Goal: Information Seeking & Learning: Learn about a topic

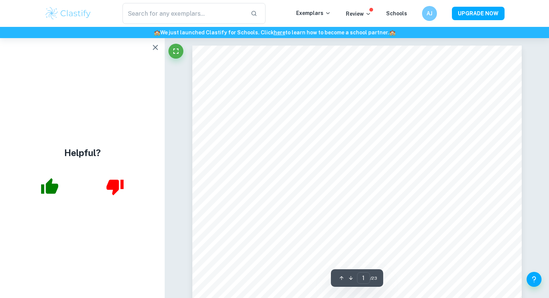
click at [151, 50] on icon "button" at bounding box center [155, 47] width 9 height 9
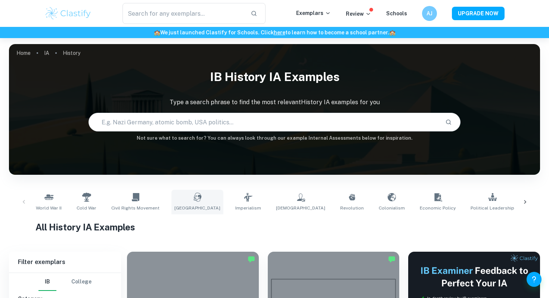
scroll to position [19, 0]
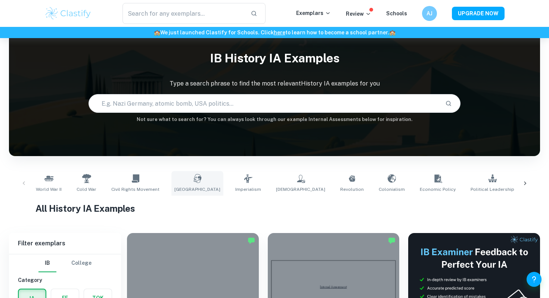
click at [194, 177] on link "Soviet Union" at bounding box center [197, 183] width 52 height 25
type input "Soviet Union"
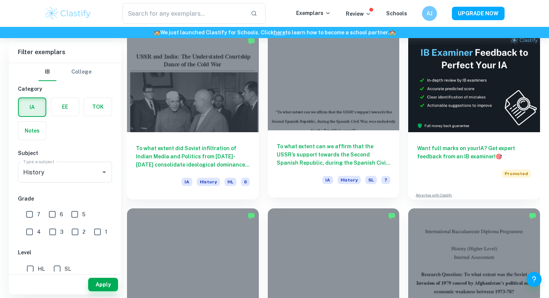
scroll to position [307, 0]
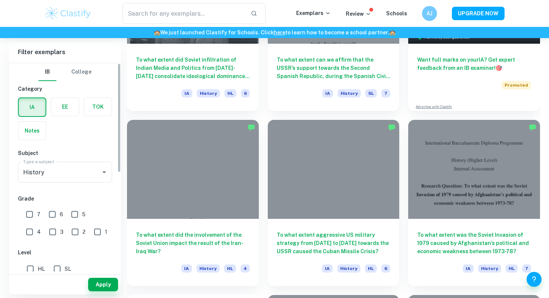
click at [33, 212] on input "7" at bounding box center [29, 214] width 15 height 15
checkbox input "true"
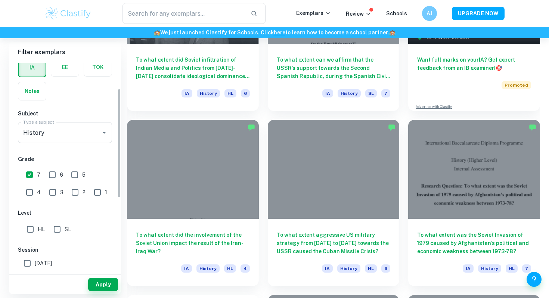
scroll to position [51, 0]
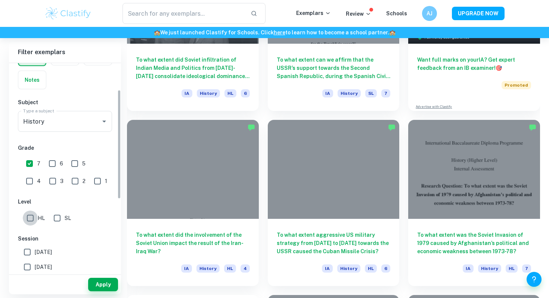
click at [28, 219] on input "HL" at bounding box center [30, 218] width 15 height 15
checkbox input "true"
click at [111, 284] on button "Apply" at bounding box center [103, 284] width 30 height 13
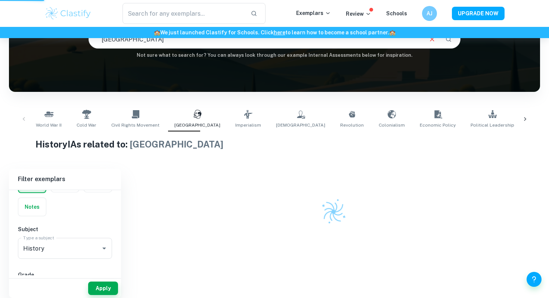
scroll to position [66, 0]
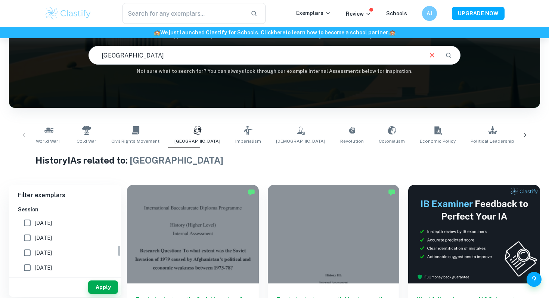
scroll to position [227, 0]
click at [43, 232] on span "[DATE]" at bounding box center [43, 234] width 17 height 8
click at [35, 232] on input "[DATE]" at bounding box center [27, 234] width 15 height 15
checkbox input "true"
click at [52, 263] on span "[DATE]" at bounding box center [43, 264] width 17 height 8
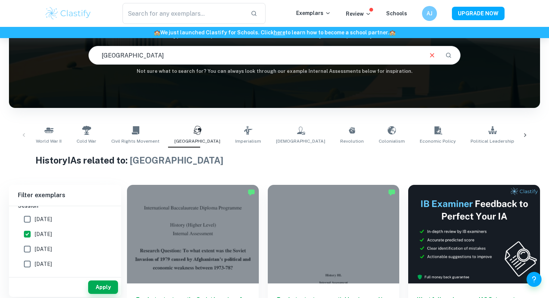
click at [35, 263] on input "[DATE]" at bounding box center [27, 263] width 15 height 15
click at [96, 286] on button "Apply" at bounding box center [103, 286] width 30 height 13
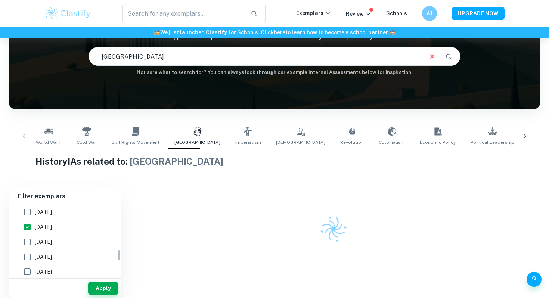
scroll to position [243, 0]
click at [45, 248] on span "[DATE]" at bounding box center [43, 249] width 17 height 8
click at [35, 248] on input "[DATE]" at bounding box center [27, 248] width 15 height 15
checkbox input "false"
click at [44, 215] on span "[DATE]" at bounding box center [43, 219] width 17 height 8
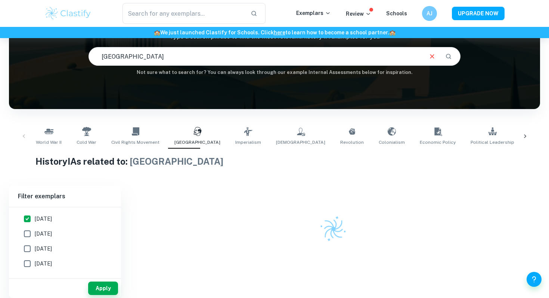
click at [35, 215] on input "[DATE]" at bounding box center [27, 218] width 15 height 15
checkbox input "false"
click at [112, 289] on button "Apply" at bounding box center [103, 287] width 30 height 13
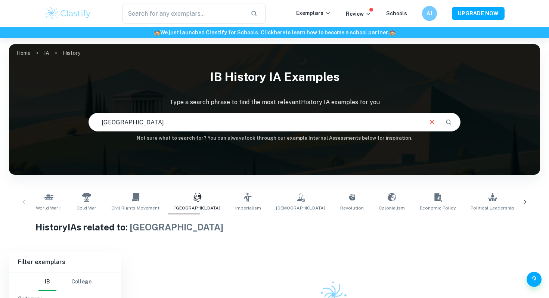
scroll to position [66, 0]
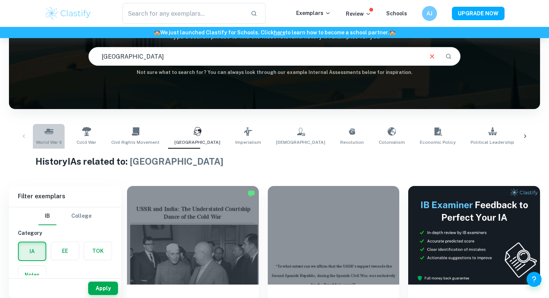
click at [46, 142] on span "World War II" at bounding box center [49, 142] width 26 height 7
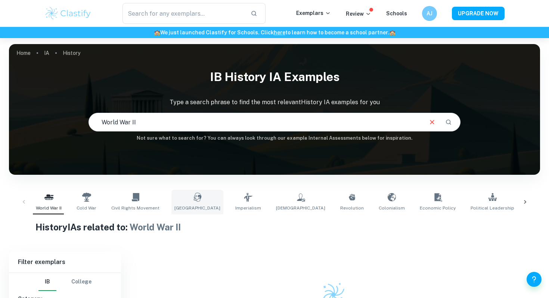
click at [186, 206] on span "[GEOGRAPHIC_DATA]" at bounding box center [197, 208] width 46 height 7
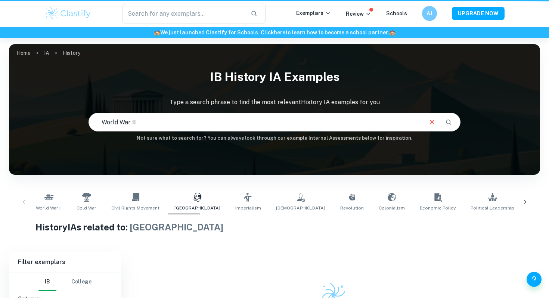
type input "[GEOGRAPHIC_DATA]"
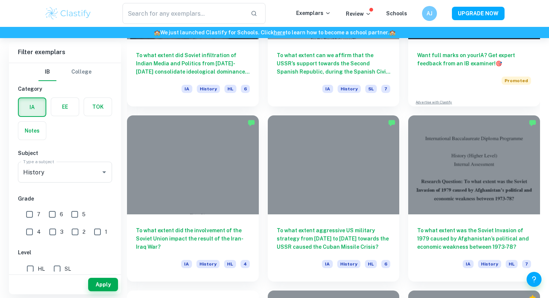
scroll to position [156, 0]
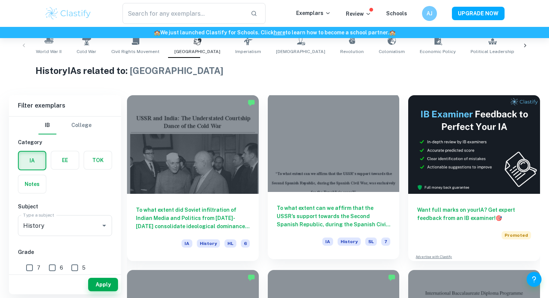
click at [345, 175] on div at bounding box center [334, 142] width 132 height 99
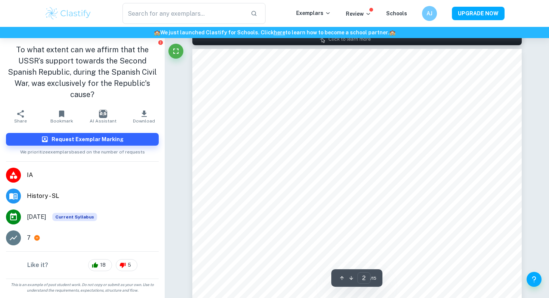
scroll to position [411, 0]
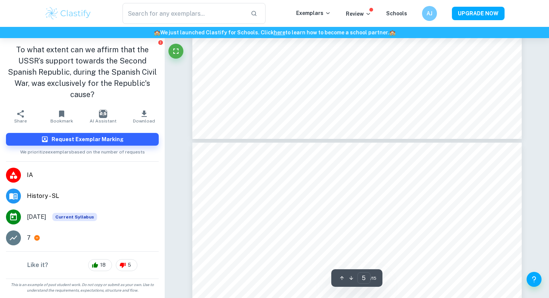
type input "6"
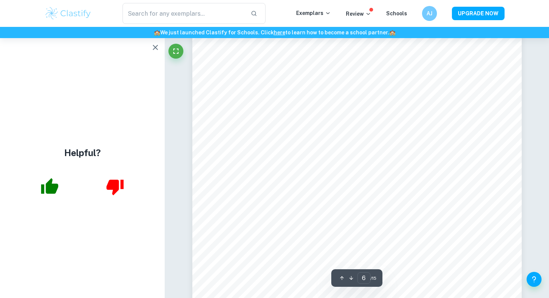
scroll to position [2322, 0]
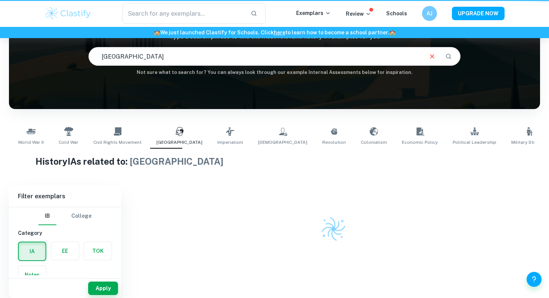
scroll to position [66, 0]
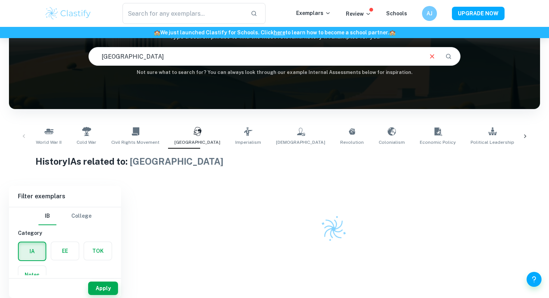
click at [217, 58] on input "[GEOGRAPHIC_DATA]" at bounding box center [255, 56] width 333 height 21
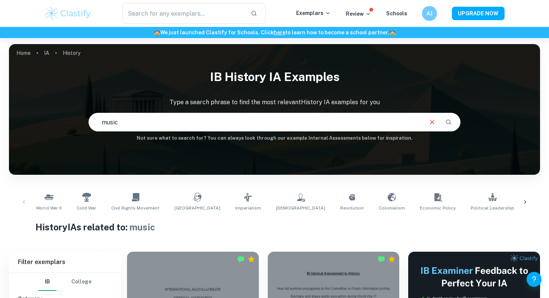
click at [176, 129] on input "music" at bounding box center [255, 122] width 333 height 21
type input "ireland"
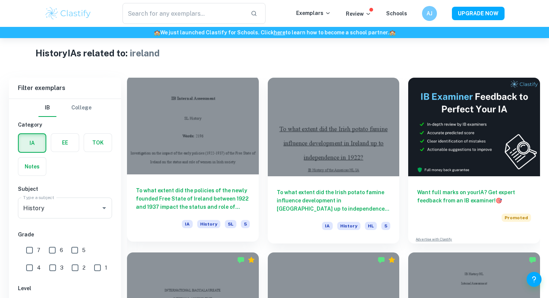
scroll to position [316, 0]
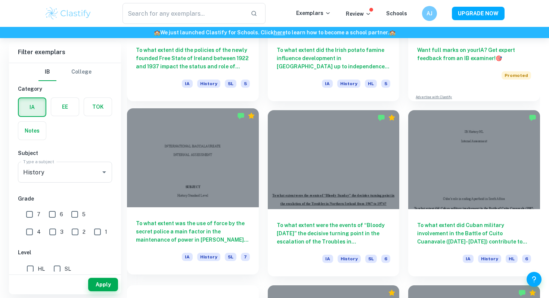
click at [214, 212] on div "To what extent was the use of force by the secret police a main factor in the m…" at bounding box center [193, 240] width 132 height 67
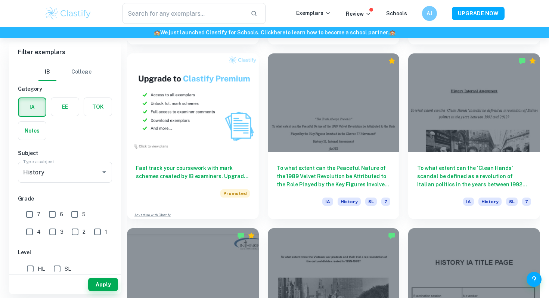
scroll to position [535, 0]
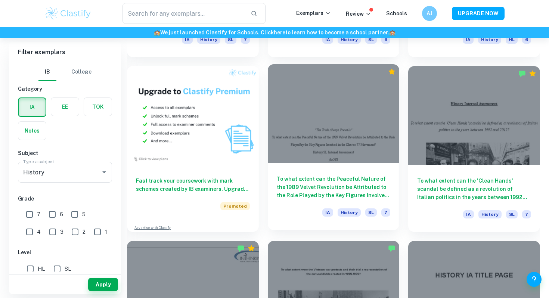
click at [381, 168] on div "To what extent can the Peaceful Nature of the 1989 Velvet Revolution be Attribu…" at bounding box center [334, 196] width 132 height 67
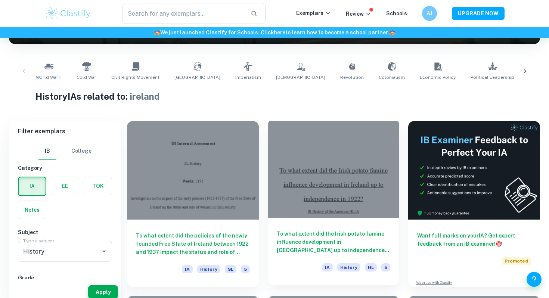
scroll to position [138, 0]
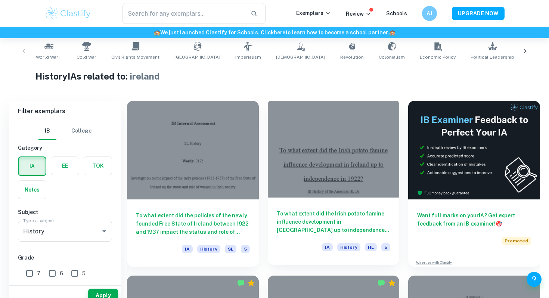
scroll to position [150, 0]
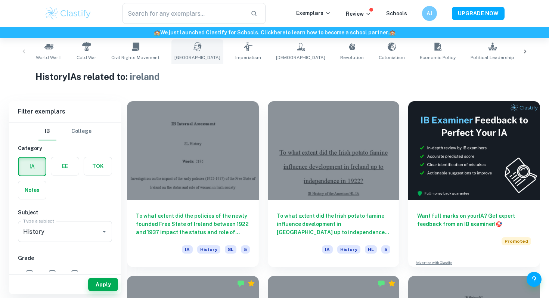
click at [193, 51] on icon at bounding box center [197, 46] width 9 height 9
type input "[GEOGRAPHIC_DATA]"
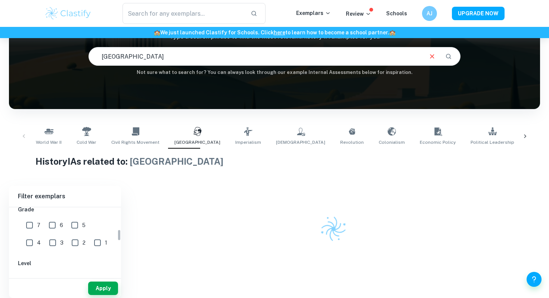
scroll to position [133, 0]
click at [28, 223] on input "7" at bounding box center [29, 225] width 15 height 15
checkbox input "true"
click at [110, 286] on button "Apply" at bounding box center [103, 287] width 30 height 13
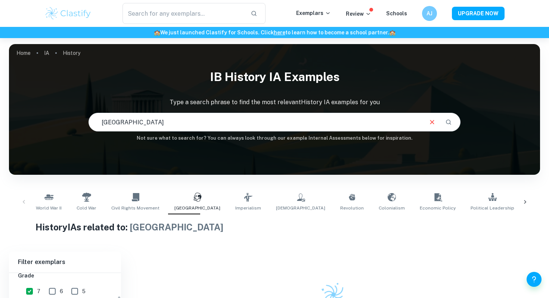
scroll to position [66, 0]
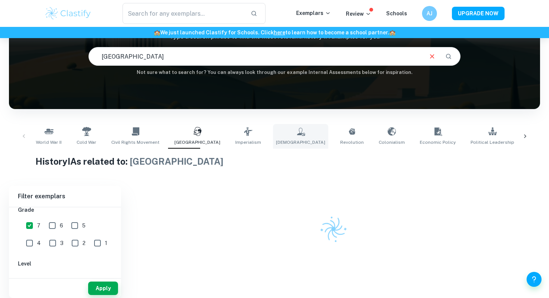
click at [296, 132] on icon at bounding box center [300, 131] width 9 height 9
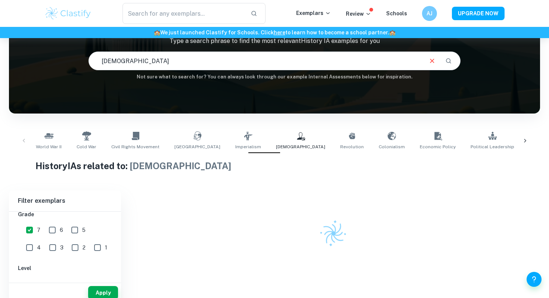
scroll to position [66, 0]
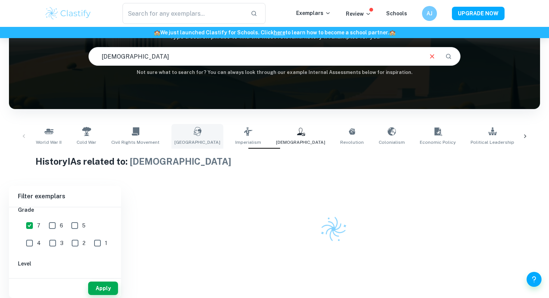
click at [177, 125] on link "[GEOGRAPHIC_DATA]" at bounding box center [197, 136] width 52 height 25
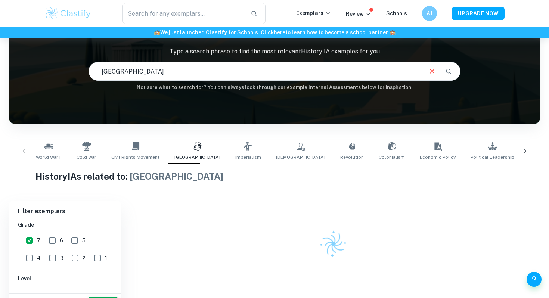
scroll to position [66, 0]
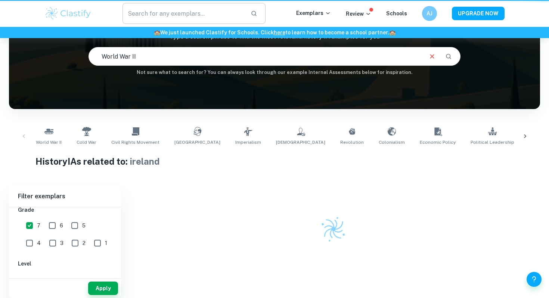
type input "[GEOGRAPHIC_DATA]"
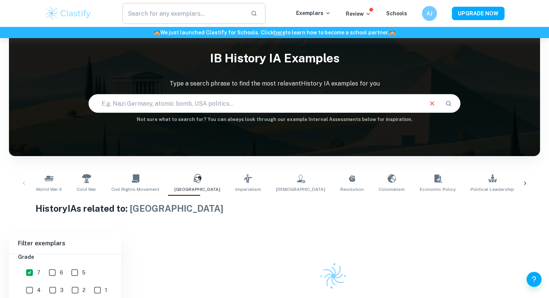
scroll to position [168, 0]
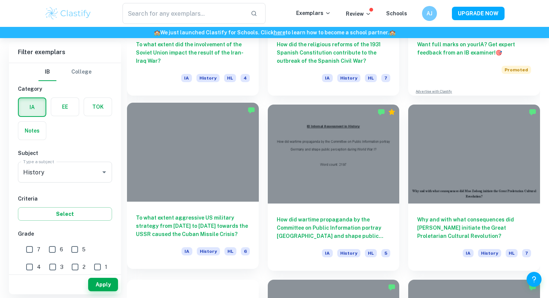
scroll to position [220, 0]
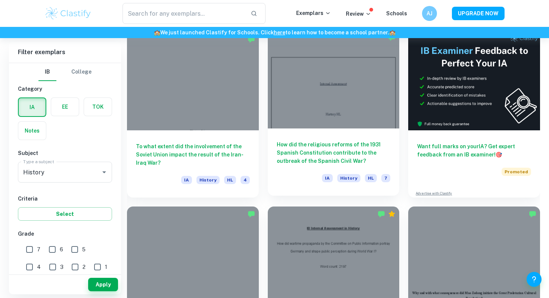
click at [302, 158] on h6 "How did the religious reforms of the 1931 Spanish Constitution contribute to th…" at bounding box center [334, 152] width 114 height 25
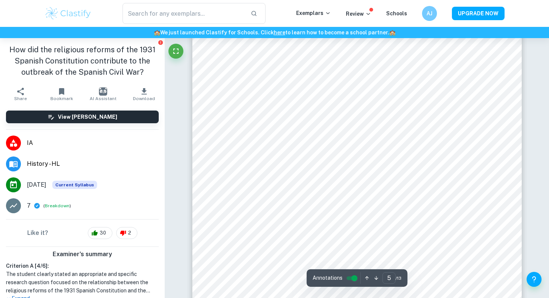
scroll to position [2094, 0]
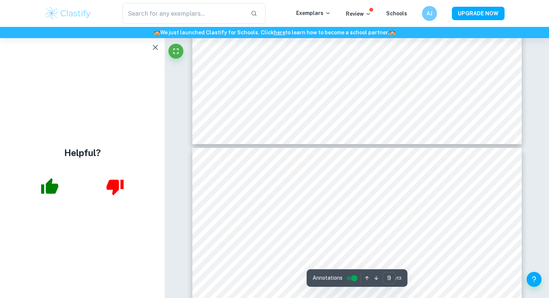
type input "10"
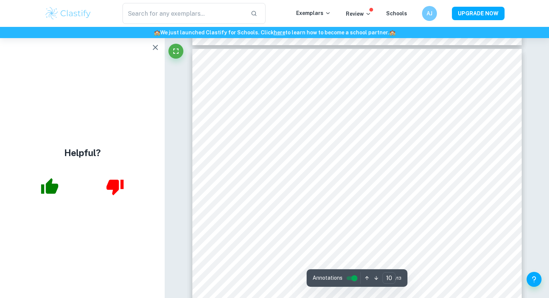
scroll to position [4379, 0]
